Goal: Book appointment/travel/reservation

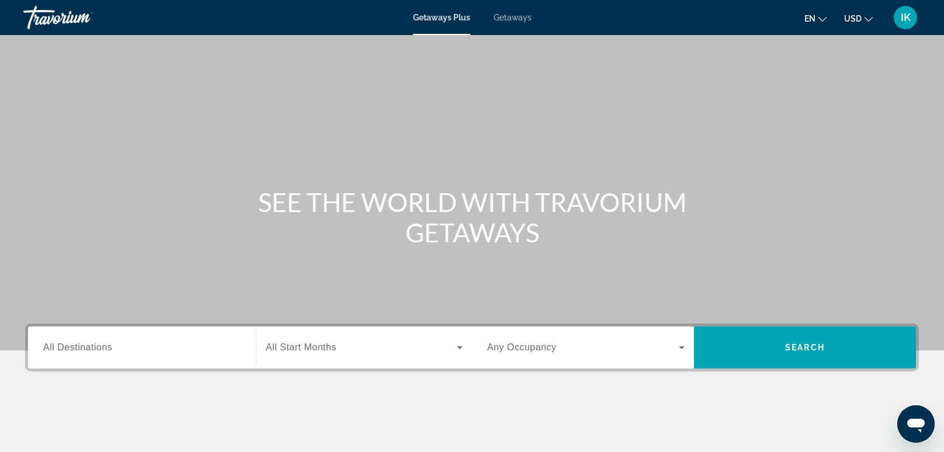
click at [106, 349] on span "All Destinations" at bounding box center [77, 347] width 69 height 10
click at [106, 349] on input "Destination All Destinations" at bounding box center [142, 348] width 198 height 14
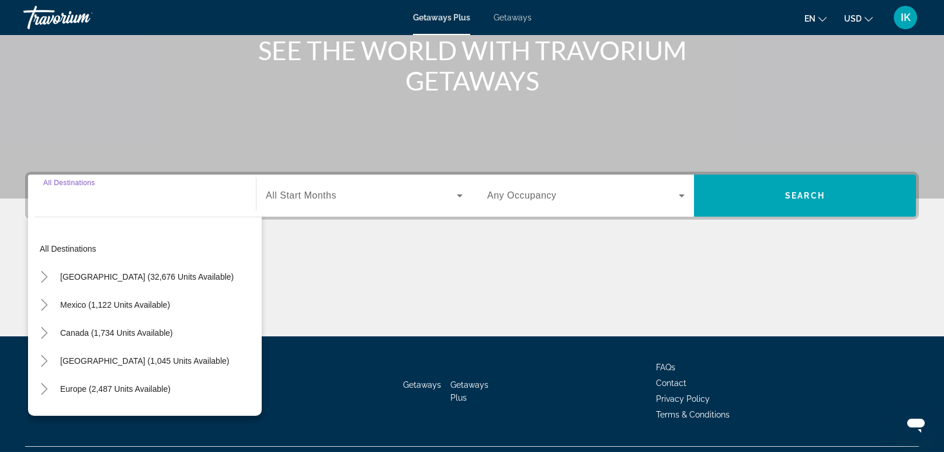
scroll to position [178, 0]
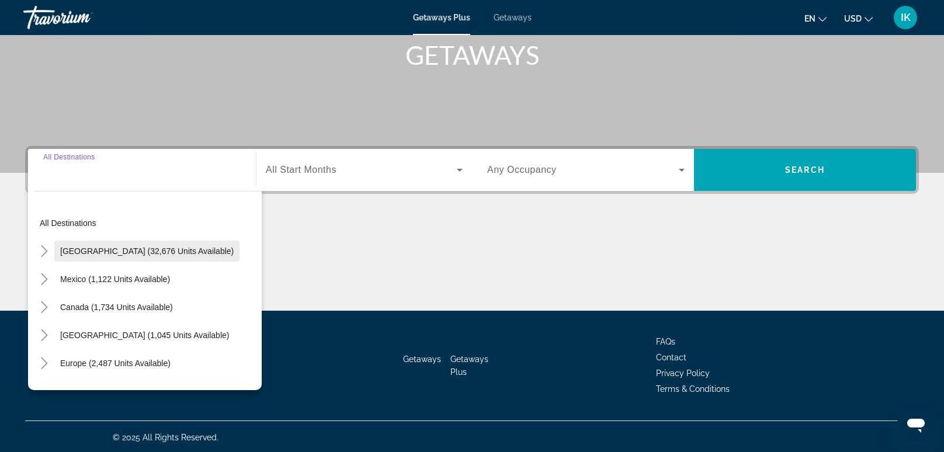
click at [75, 250] on span "[GEOGRAPHIC_DATA] (32,676 units available)" at bounding box center [147, 251] width 174 height 9
type input "**********"
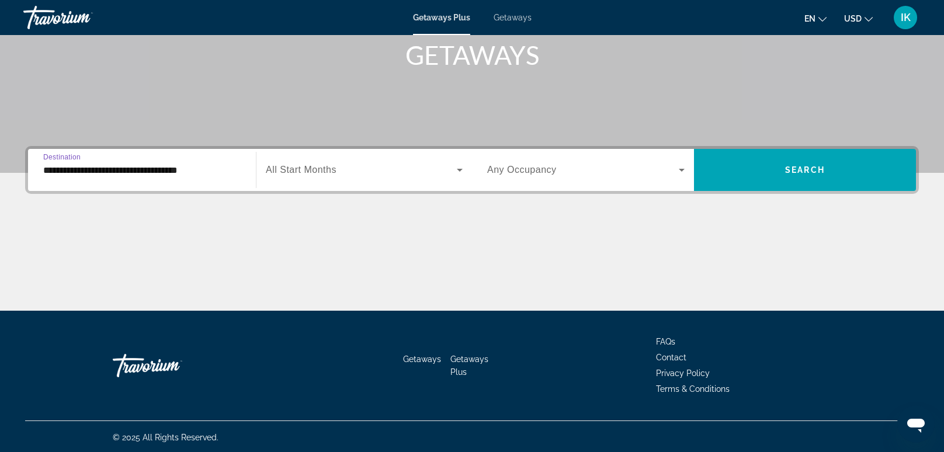
click at [456, 172] on icon "Search widget" at bounding box center [460, 170] width 14 height 14
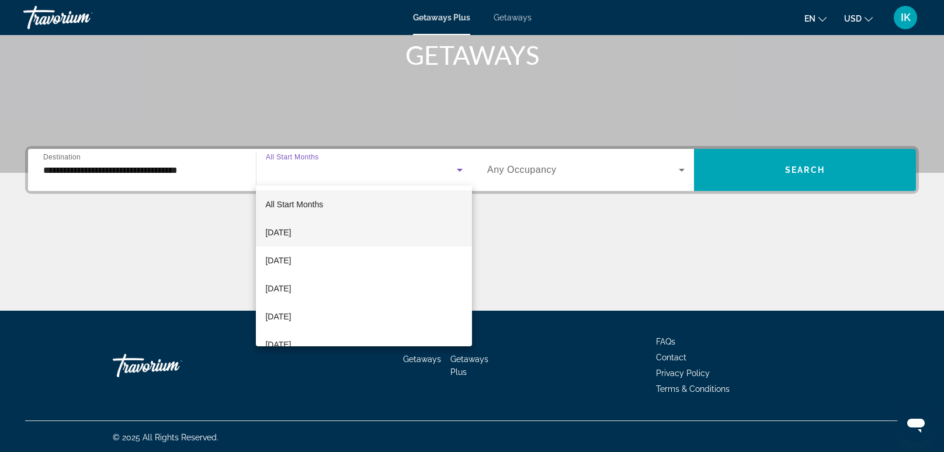
click at [291, 231] on span "[DATE]" at bounding box center [278, 233] width 26 height 14
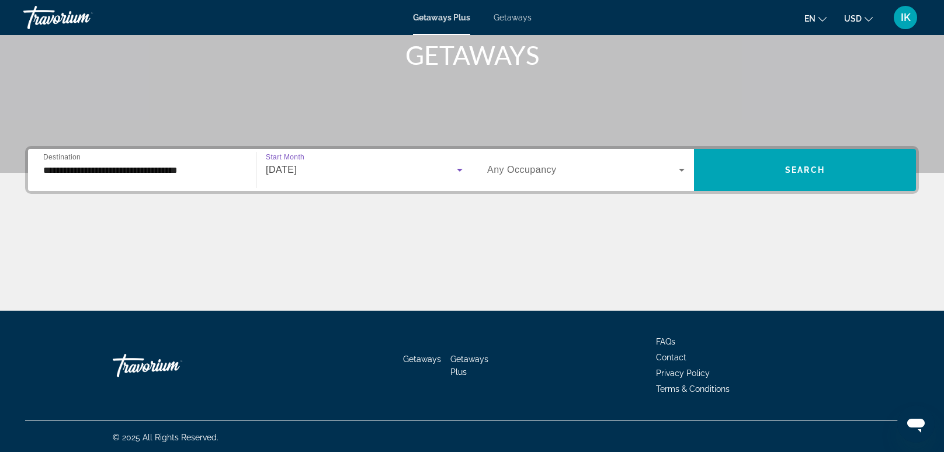
click at [681, 176] on div "Search widget" at bounding box center [586, 170] width 198 height 33
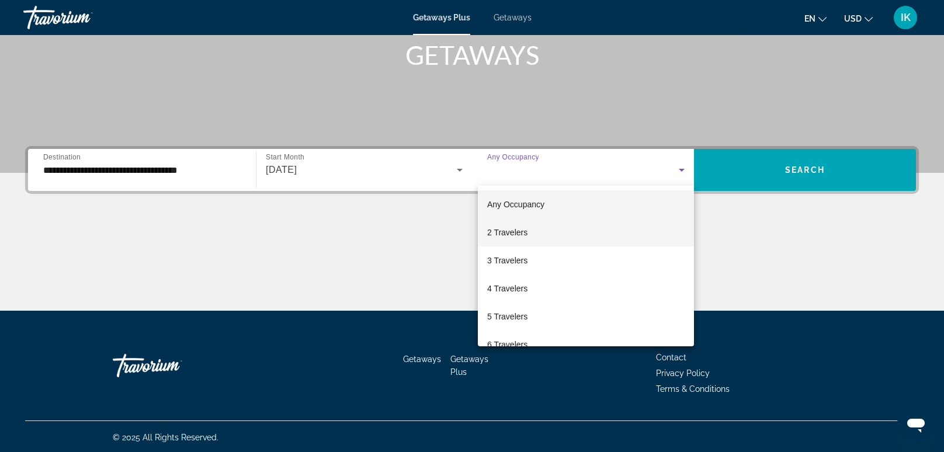
click at [520, 232] on span "2 Travelers" at bounding box center [507, 233] width 40 height 14
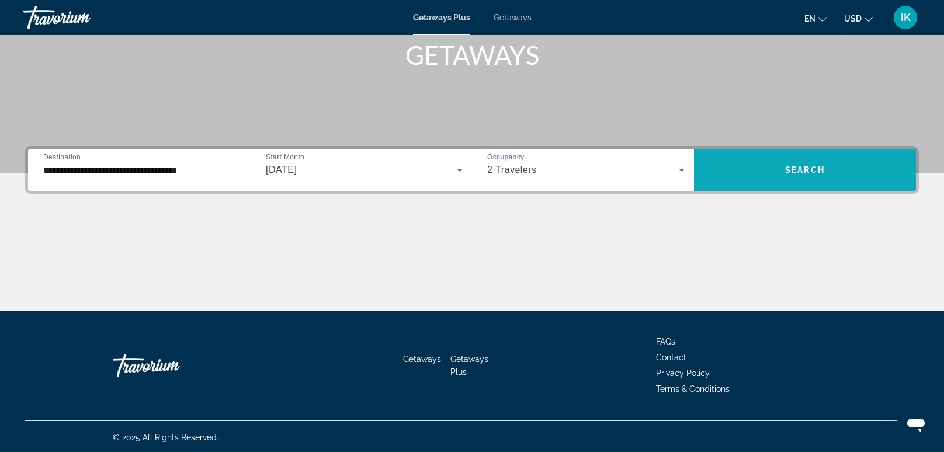
click at [787, 171] on span "Search" at bounding box center [805, 169] width 40 height 9
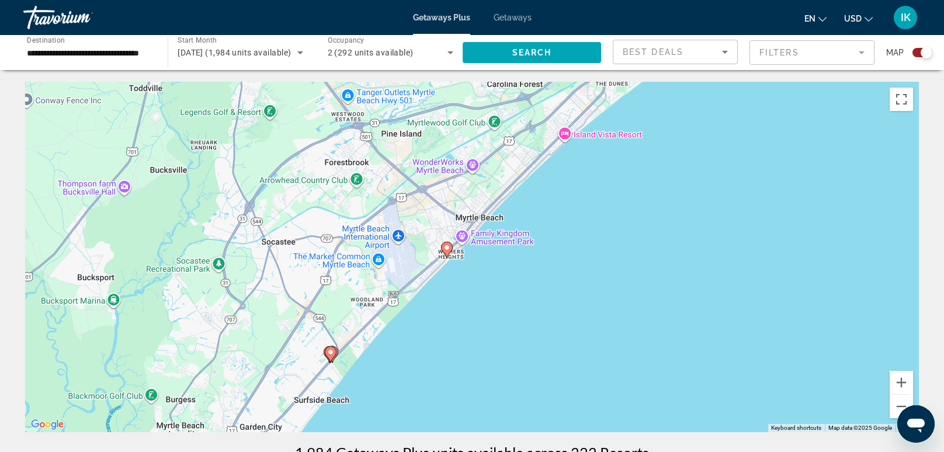
click at [448, 246] on div "To activate drag with keyboard, press Alt + Enter. Once in keyboard drag state,…" at bounding box center [472, 257] width 894 height 351
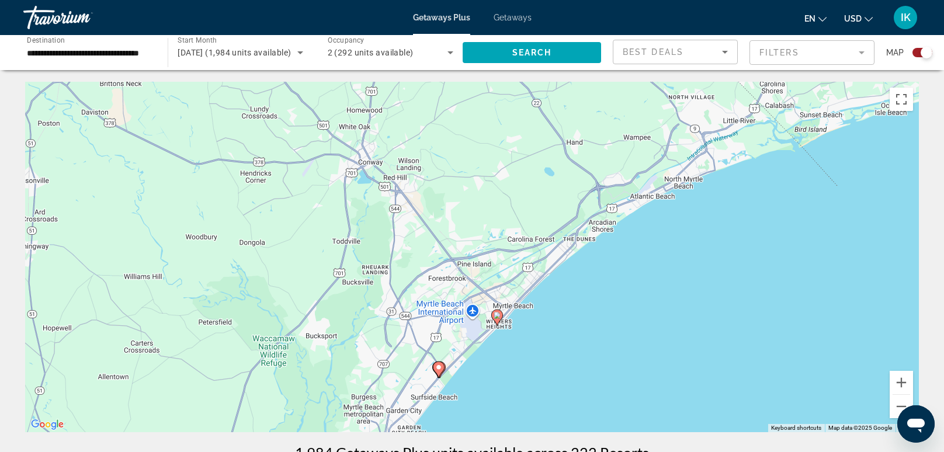
click at [497, 315] on image "Main content" at bounding box center [497, 315] width 7 height 7
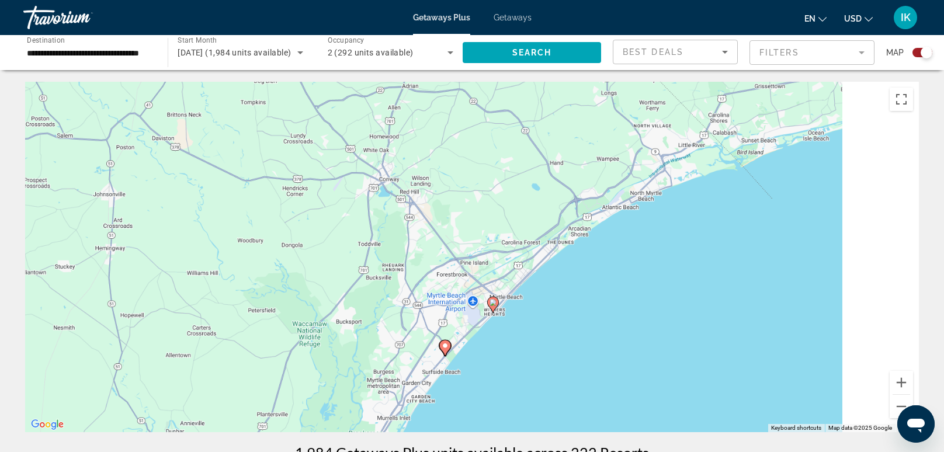
click at [494, 315] on div "To activate drag with keyboard, press Alt + Enter. Once in keyboard drag state,…" at bounding box center [472, 257] width 894 height 351
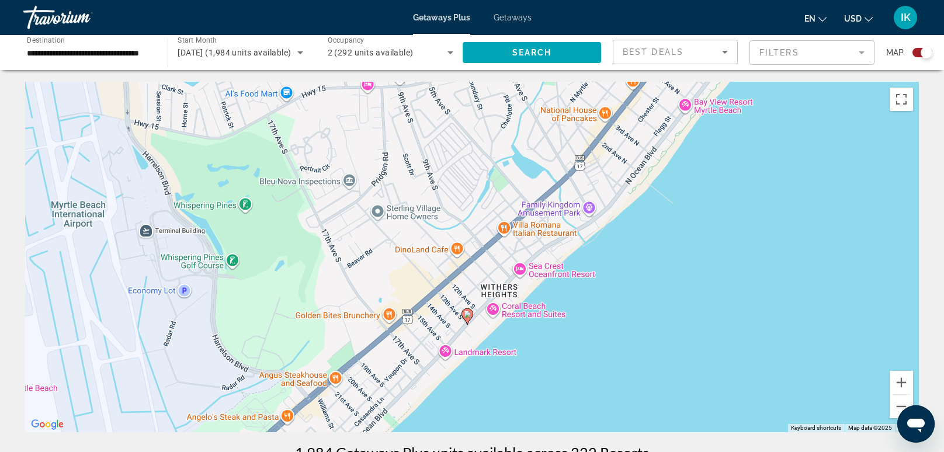
click at [470, 313] on div "To activate drag with keyboard, press Alt + Enter. Once in keyboard drag state,…" at bounding box center [472, 257] width 894 height 351
type input "**********"
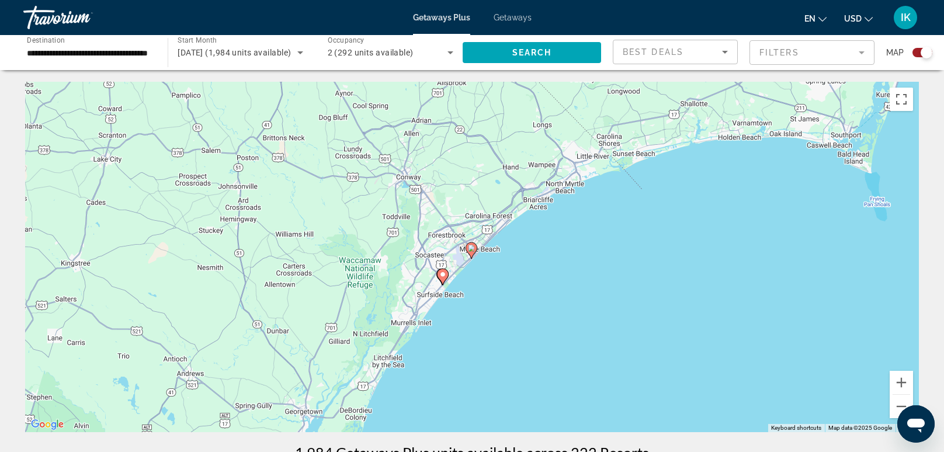
click at [852, 47] on mat-form-field "Filters" at bounding box center [812, 52] width 125 height 25
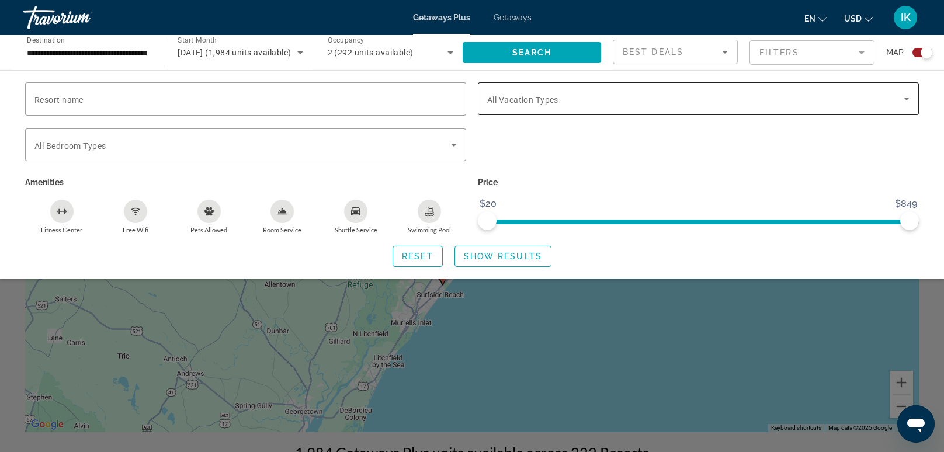
click at [907, 98] on icon "Search widget" at bounding box center [907, 99] width 6 height 3
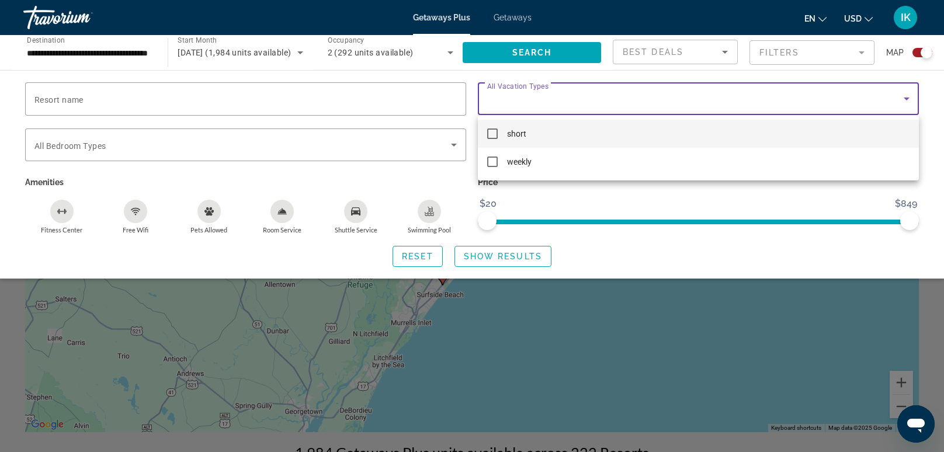
click at [508, 131] on span "short" at bounding box center [516, 134] width 19 height 14
click at [555, 53] on div at bounding box center [472, 226] width 944 height 452
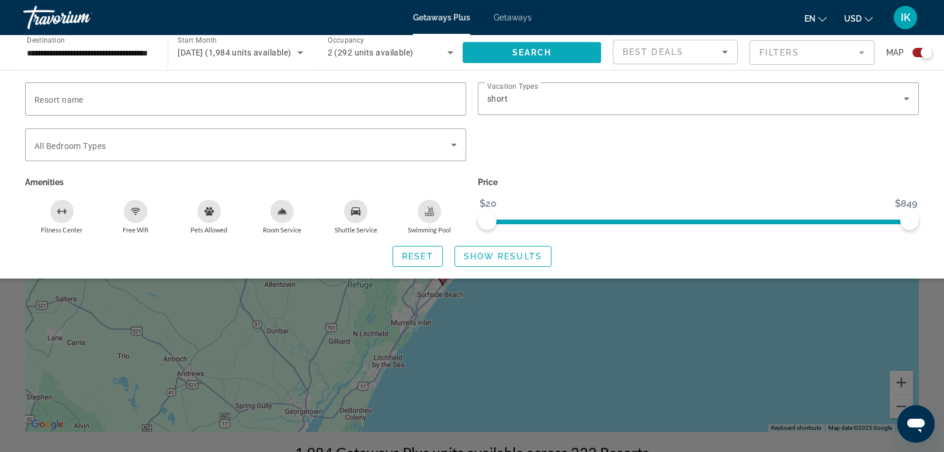
click at [558, 50] on span "Search widget" at bounding box center [532, 53] width 139 height 28
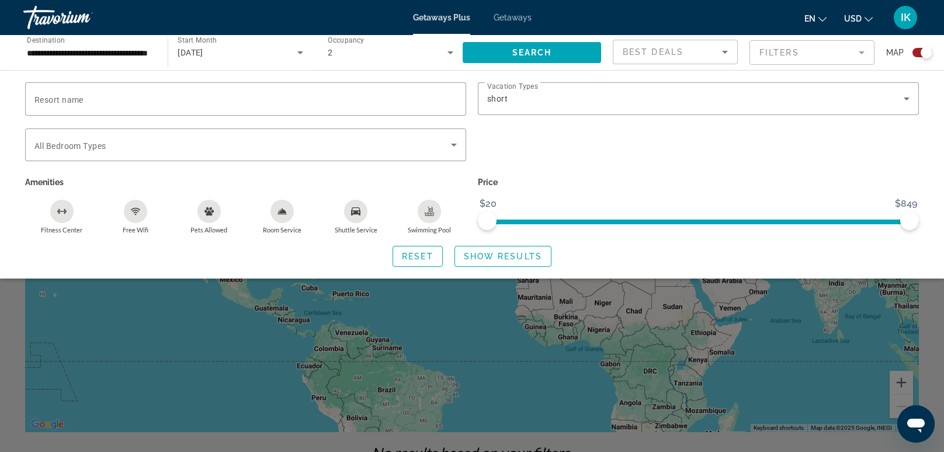
click at [492, 338] on div "Search widget" at bounding box center [472, 313] width 944 height 277
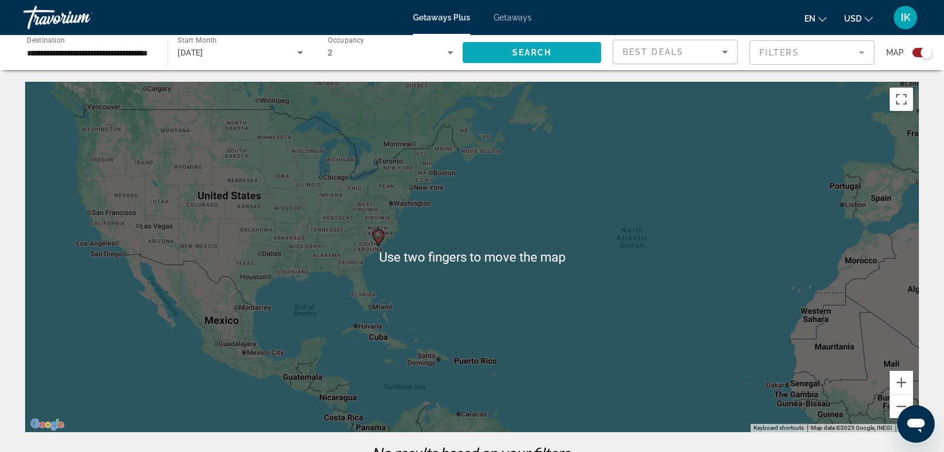
click at [548, 50] on span "Search" at bounding box center [533, 52] width 40 height 9
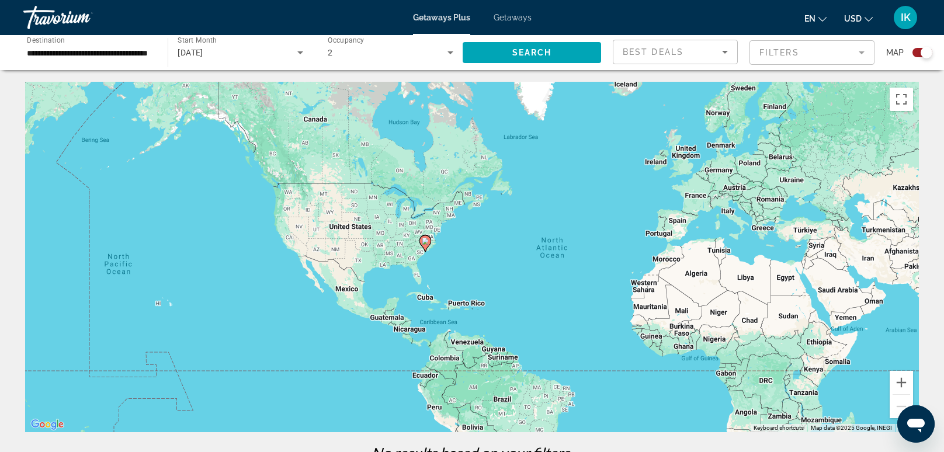
click at [861, 54] on mat-form-field "Filters" at bounding box center [812, 52] width 125 height 25
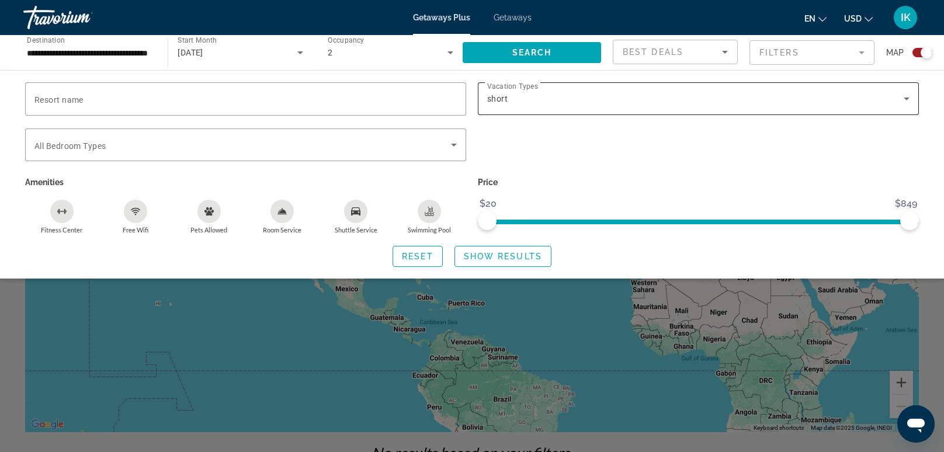
click at [901, 97] on icon "Search widget" at bounding box center [907, 99] width 14 height 14
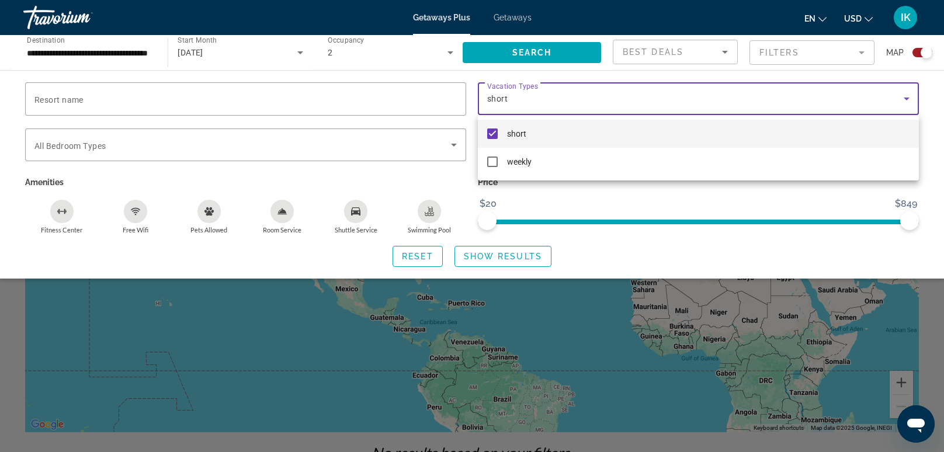
click at [492, 135] on mat-pseudo-checkbox at bounding box center [492, 134] width 11 height 11
click at [497, 261] on div at bounding box center [472, 226] width 944 height 452
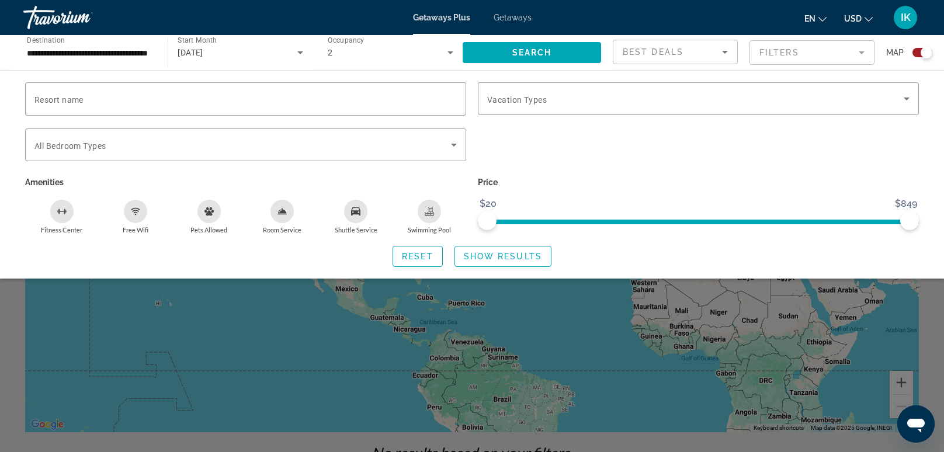
click at [497, 261] on span "Show Results" at bounding box center [503, 256] width 78 height 9
